Goal: Transaction & Acquisition: Purchase product/service

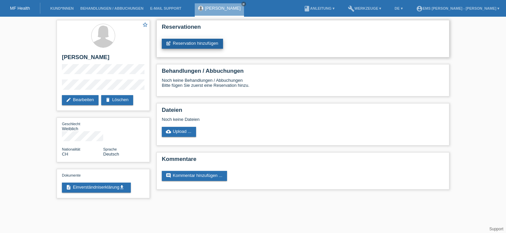
click at [190, 42] on link "post_add Reservation hinzufügen" at bounding box center [192, 44] width 61 height 10
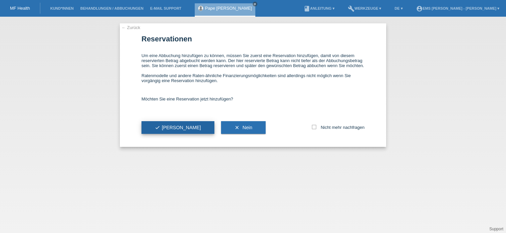
click at [160, 125] on icon "check" at bounding box center [157, 127] width 5 height 5
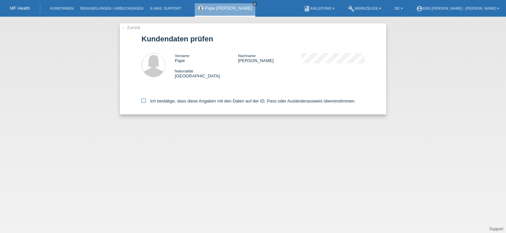
click at [144, 99] on icon at bounding box center [144, 100] width 4 height 4
click at [144, 99] on input "Ich bestätige, dass diese Angaben mit den Daten auf der ID, Pass oder Ausländer…" at bounding box center [144, 100] width 4 height 4
checkbox input "true"
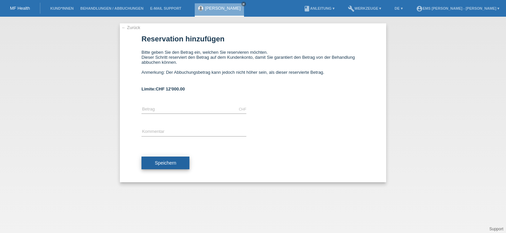
click at [173, 163] on span "Speichern" at bounding box center [165, 162] width 21 height 5
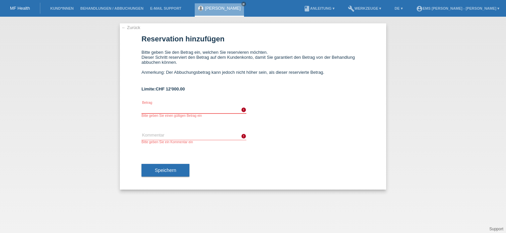
click at [149, 110] on input "text" at bounding box center [194, 109] width 105 height 8
type input "2297.00"
click at [155, 136] on input "text" at bounding box center [194, 135] width 105 height 8
type input "12 Monate"
click at [168, 170] on span "Speichern" at bounding box center [165, 169] width 21 height 5
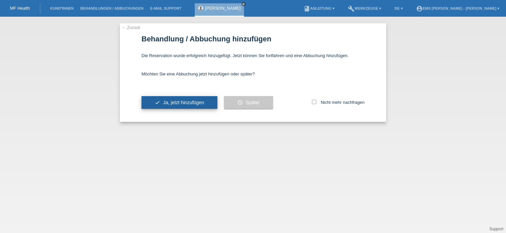
click at [180, 103] on span "Ja, jetzt hinzufügen" at bounding box center [183, 102] width 41 height 5
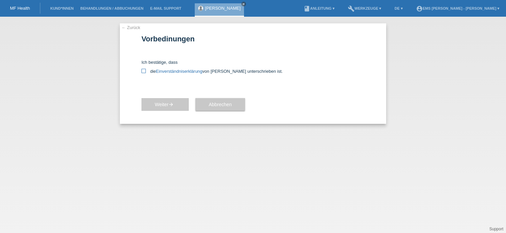
click at [144, 71] on icon at bounding box center [144, 71] width 4 height 4
click at [144, 71] on input "die Einverständniserklärung von der Kundin unterschrieben ist." at bounding box center [144, 71] width 4 height 4
checkbox input "true"
click at [166, 105] on span "Weiter arrow_forward" at bounding box center [165, 104] width 21 height 5
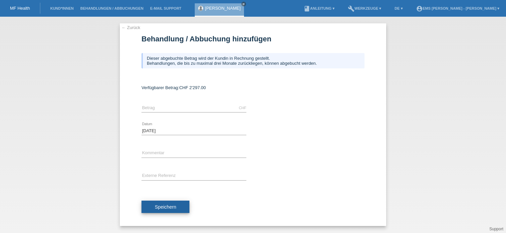
click at [161, 206] on span "Speichern" at bounding box center [165, 206] width 21 height 5
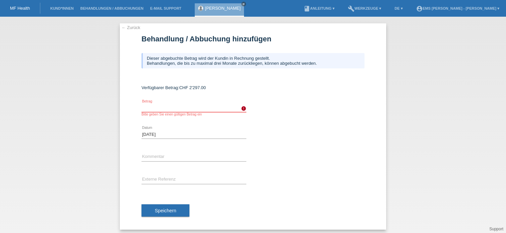
click at [169, 111] on input "text" at bounding box center [194, 108] width 105 height 8
type input "2297.00"
click at [163, 209] on span "Speichern" at bounding box center [165, 210] width 21 height 5
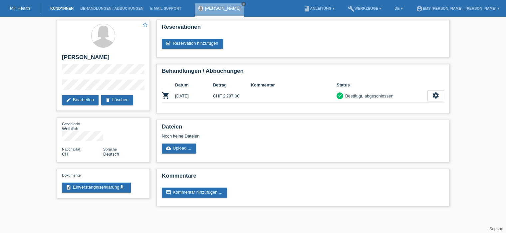
click at [66, 10] on link "Kund*innen" at bounding box center [62, 8] width 30 height 4
